Goal: Task Accomplishment & Management: Manage account settings

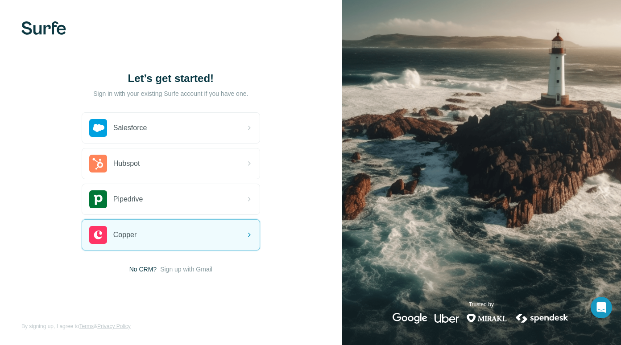
click at [174, 270] on span "Sign up with Gmail" at bounding box center [186, 269] width 52 height 9
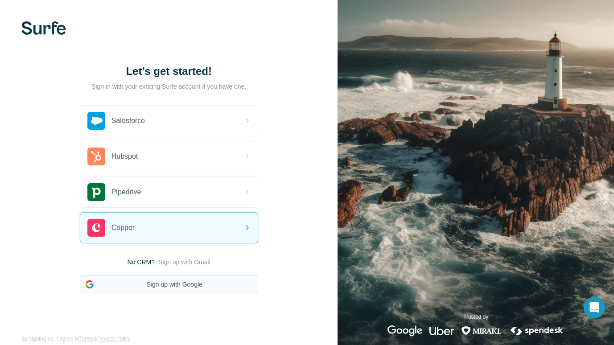
click at [169, 281] on button "Sign up with Google" at bounding box center [169, 285] width 178 height 18
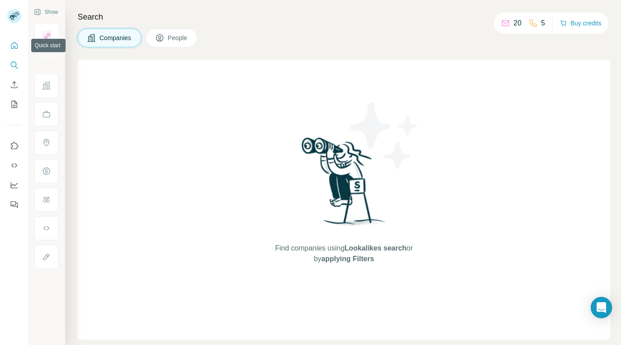
click at [16, 44] on icon "Quick start" at bounding box center [14, 45] width 7 height 7
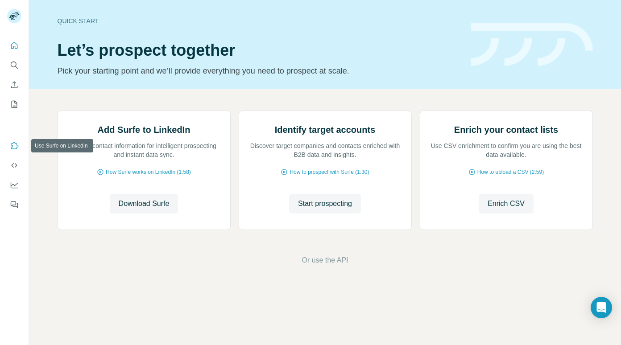
click at [12, 148] on icon "Use Surfe on LinkedIn" at bounding box center [14, 145] width 9 height 9
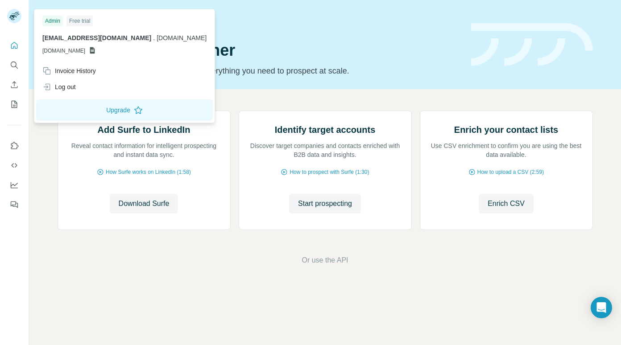
click at [12, 12] on rect at bounding box center [14, 16] width 14 height 14
click at [88, 72] on div "Invoice History" at bounding box center [69, 70] width 54 height 9
click at [9, 182] on button "Dashboard" at bounding box center [14, 185] width 14 height 16
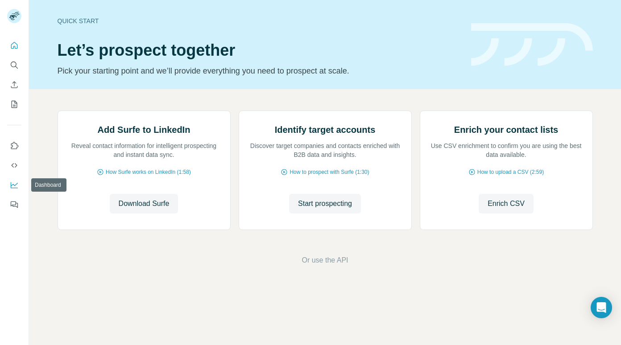
click at [12, 184] on icon "Dashboard" at bounding box center [14, 185] width 9 height 9
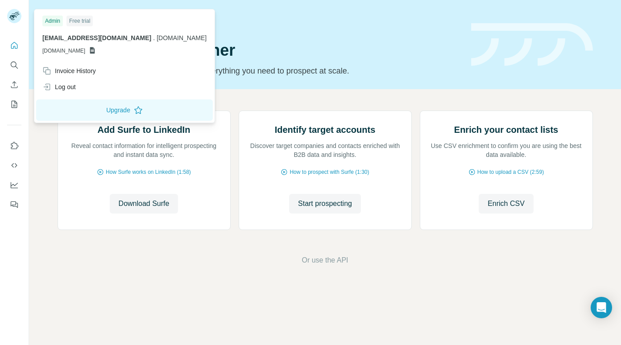
click at [96, 51] on icon at bounding box center [92, 50] width 7 height 7
click at [130, 46] on div "[EMAIL_ADDRESS][DOMAIN_NAME] . [DOMAIN_NAME] [DOMAIN_NAME]" at bounding box center [124, 43] width 164 height 21
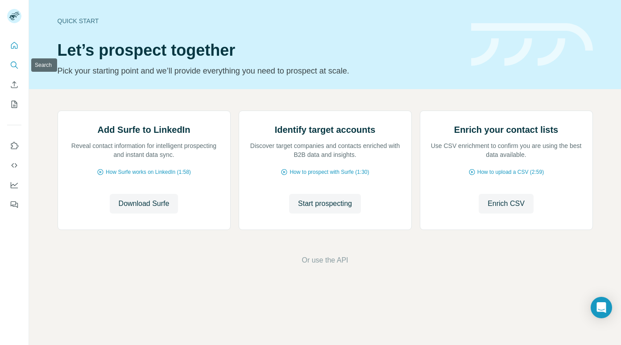
click at [14, 68] on icon "Search" at bounding box center [14, 65] width 9 height 9
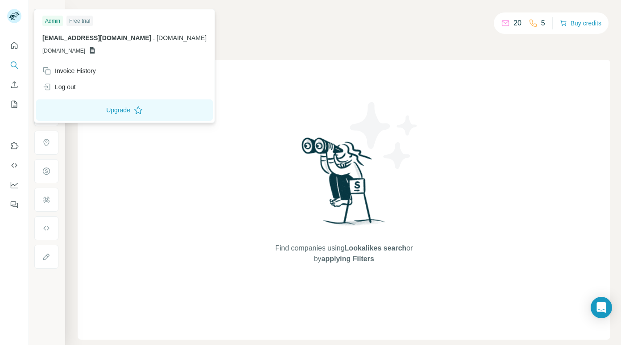
click at [87, 21] on div "Free trial" at bounding box center [79, 21] width 26 height 11
click at [86, 21] on div "Free trial" at bounding box center [79, 21] width 26 height 11
click at [82, 18] on div "Free trial" at bounding box center [79, 21] width 26 height 11
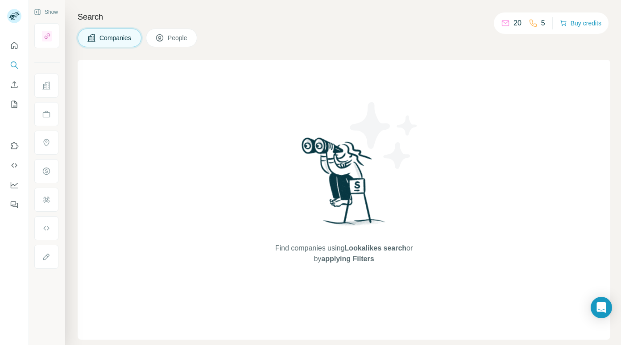
click at [508, 23] on icon at bounding box center [505, 23] width 9 height 9
click at [531, 22] on icon at bounding box center [532, 23] width 9 height 9
click at [508, 22] on icon at bounding box center [505, 23] width 9 height 9
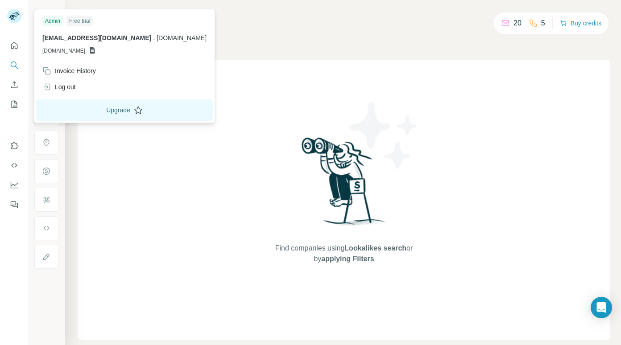
click at [91, 109] on button "Upgrade" at bounding box center [124, 109] width 177 height 21
